Goal: Information Seeking & Learning: Check status

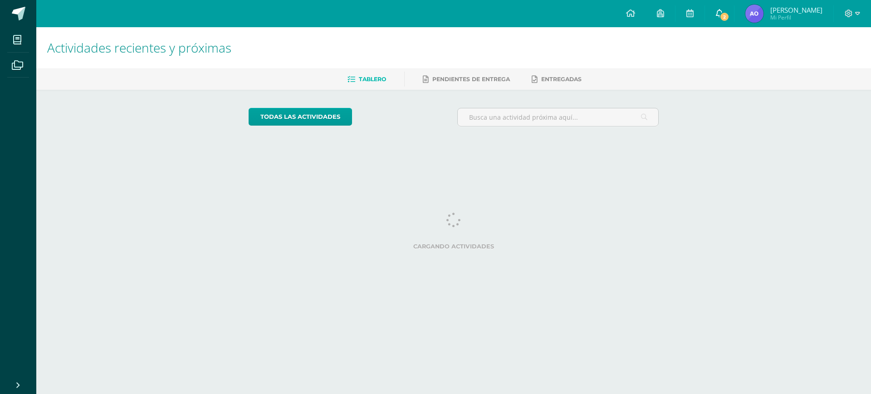
click at [727, 16] on span "2" at bounding box center [724, 17] width 10 height 10
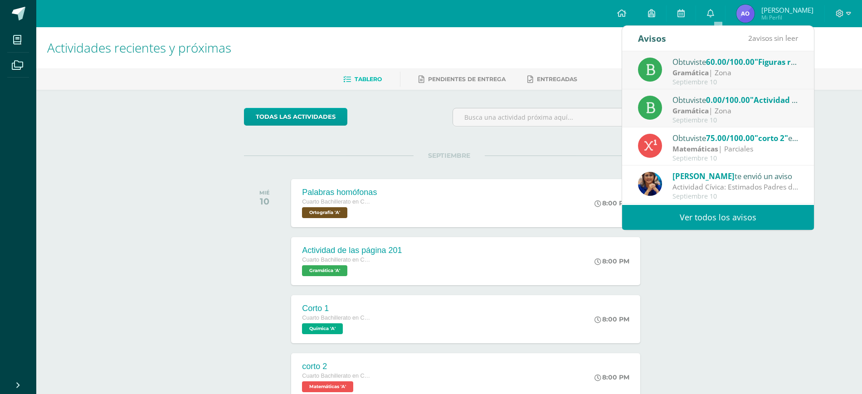
click at [756, 121] on div "Septiembre 10" at bounding box center [735, 121] width 126 height 8
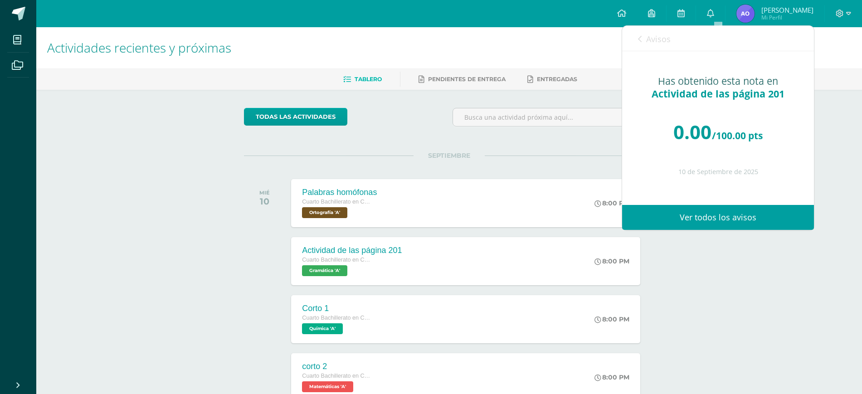
click at [638, 45] on link "Avisos" at bounding box center [654, 39] width 33 height 26
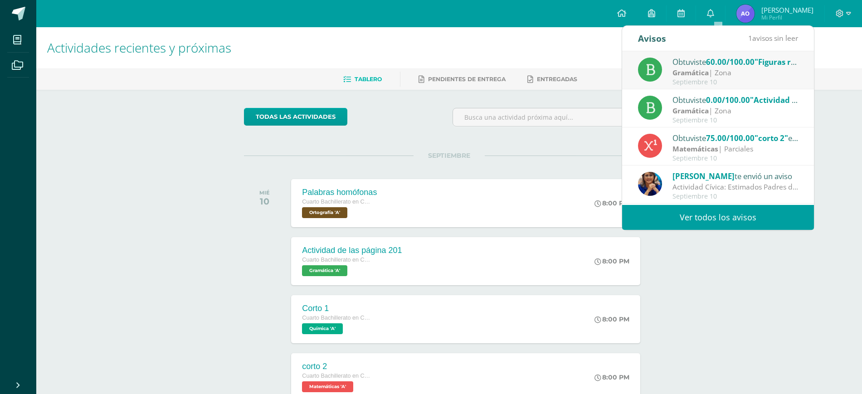
click at [670, 77] on div "Obtuviste 60.00/100.00 "Figuras retóricas" en Gramática Gramática | Zona Septie…" at bounding box center [718, 71] width 160 height 30
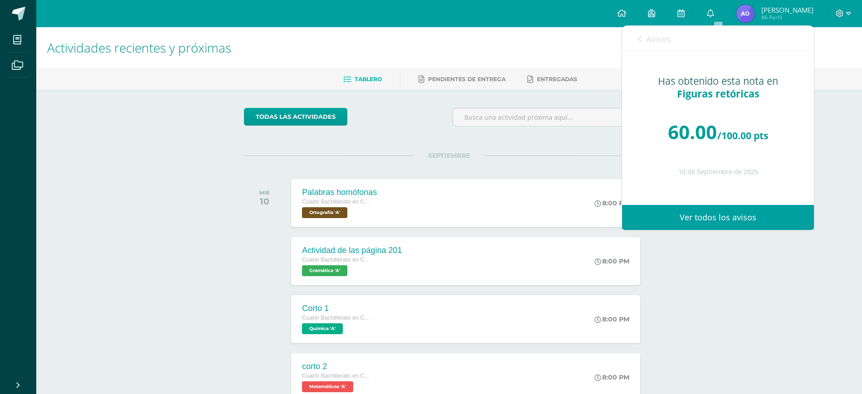
click at [639, 46] on link "Avisos" at bounding box center [654, 39] width 33 height 26
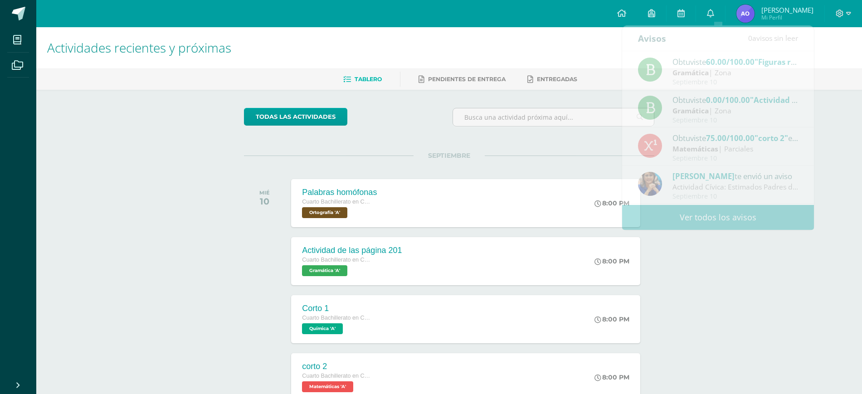
click at [784, 292] on div "Actividades recientes y próximas Tablero Pendientes de entrega Entregadas todas…" at bounding box center [449, 300] width 826 height 547
